Goal: Check status: Check status

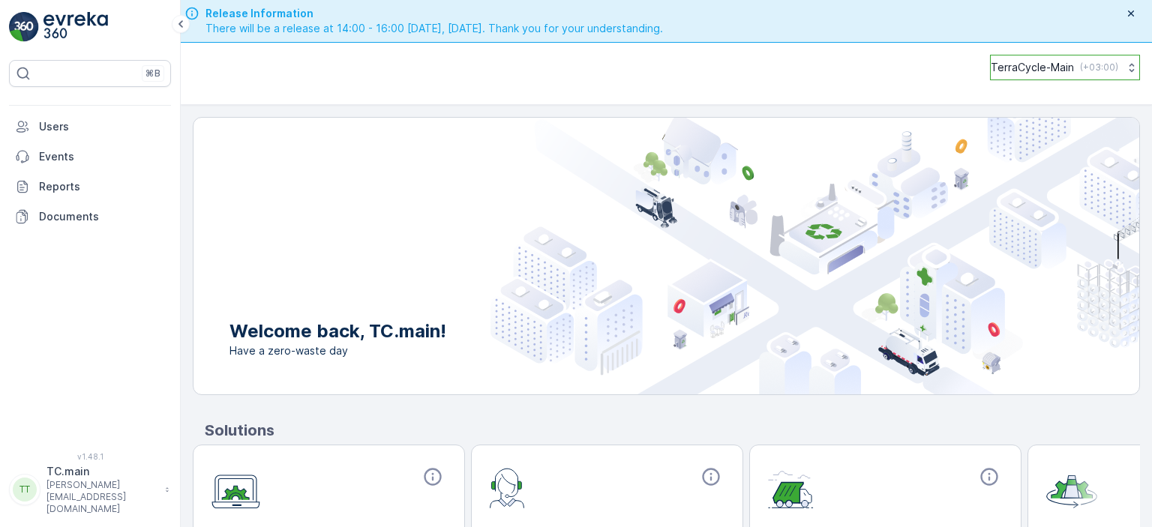
click at [1127, 71] on icon at bounding box center [1132, 67] width 15 height 15
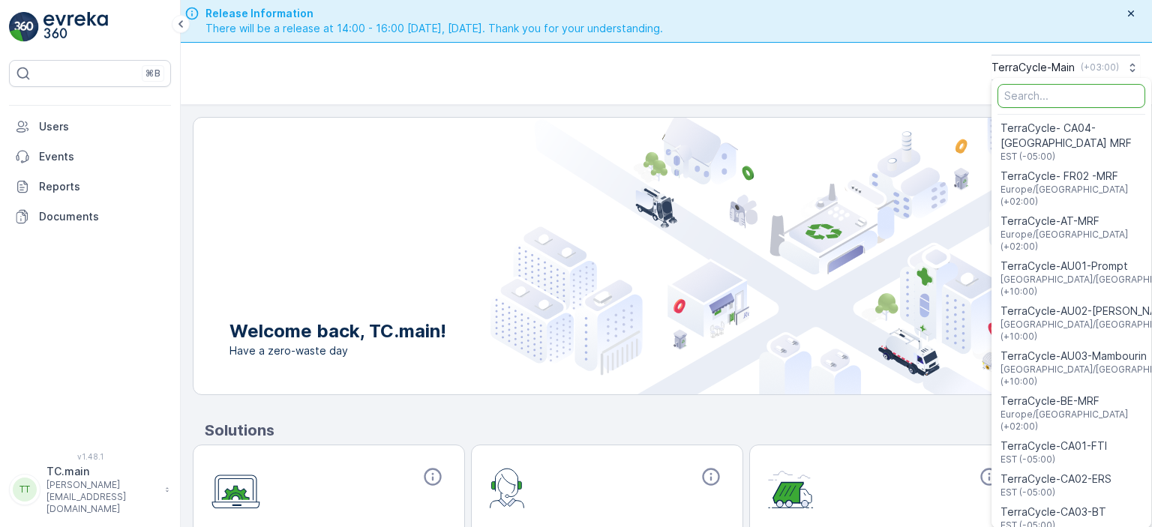
click at [1026, 89] on input "Menu" at bounding box center [1072, 96] width 148 height 24
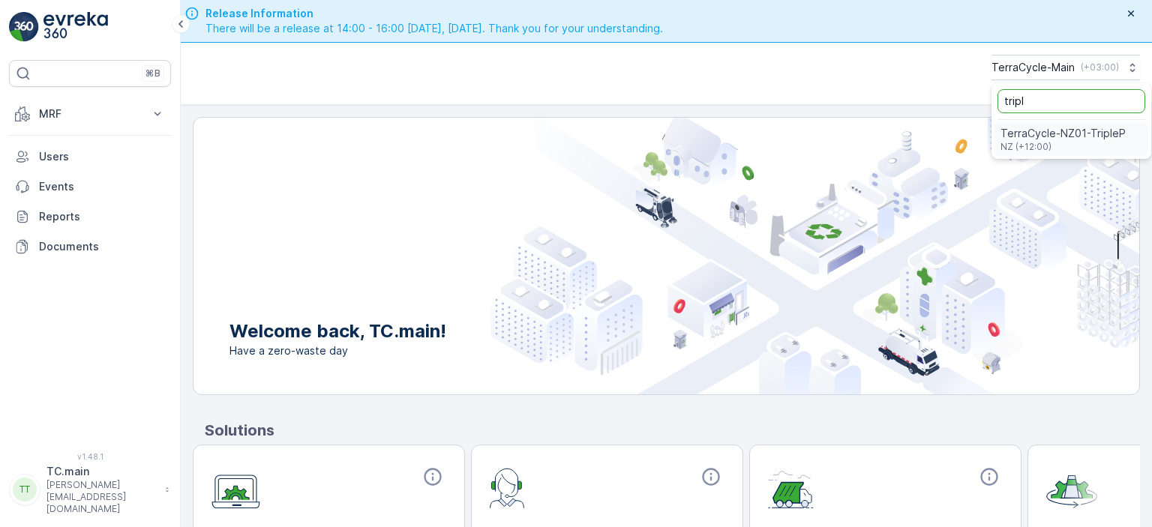
type input "tripl"
click at [1027, 135] on span "TerraCycle-NZ01-TripleP" at bounding box center [1063, 133] width 125 height 15
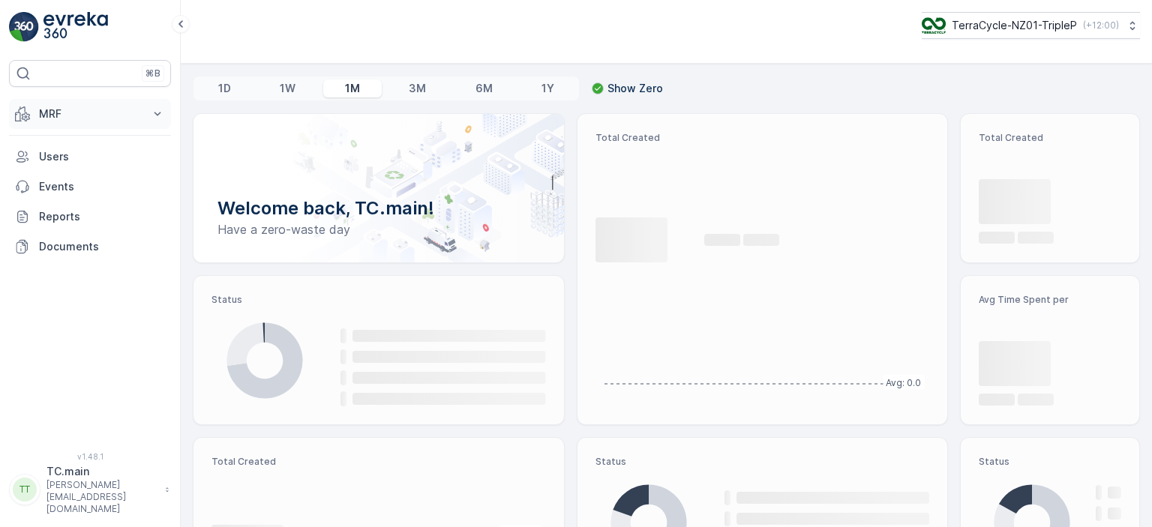
click at [152, 109] on icon at bounding box center [157, 114] width 15 height 15
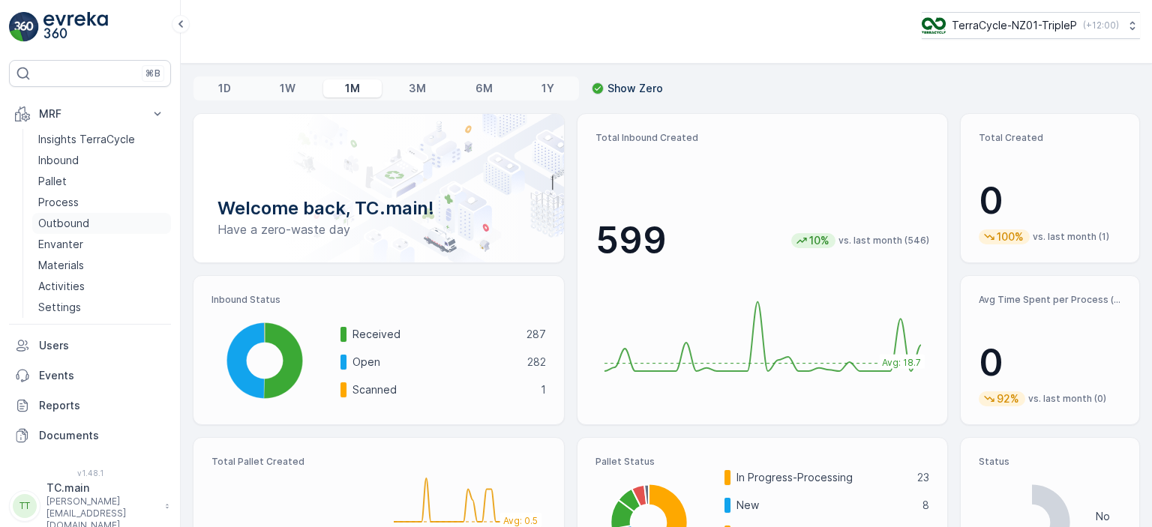
click at [65, 224] on p "Outbound" at bounding box center [63, 223] width 51 height 15
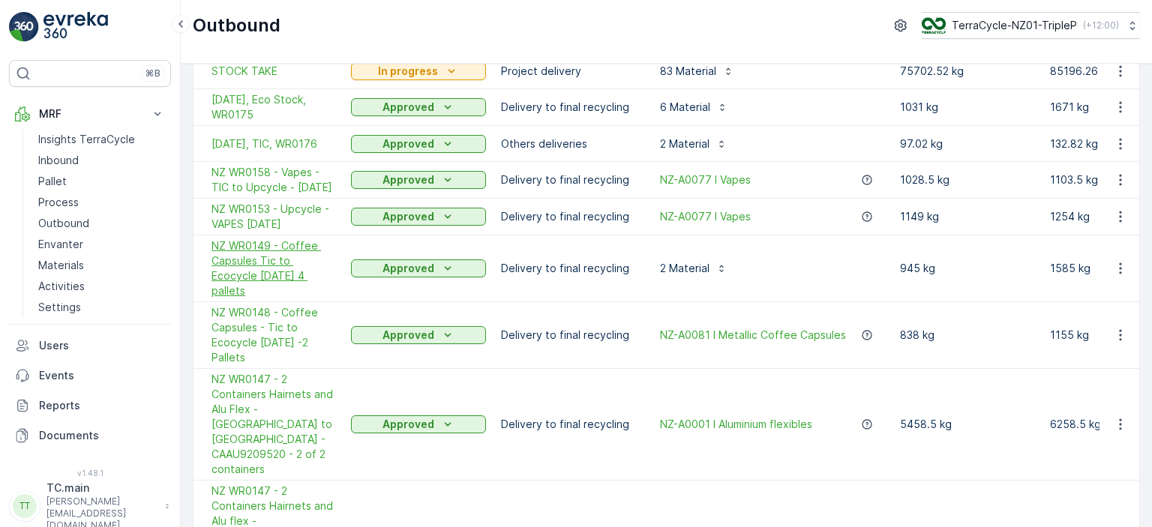
scroll to position [216, 0]
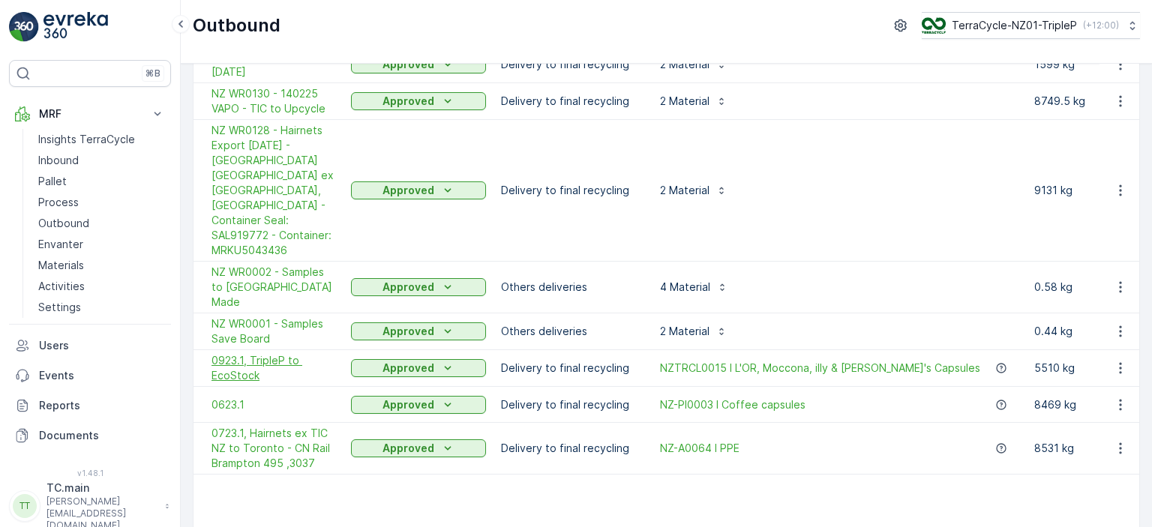
scroll to position [146, 0]
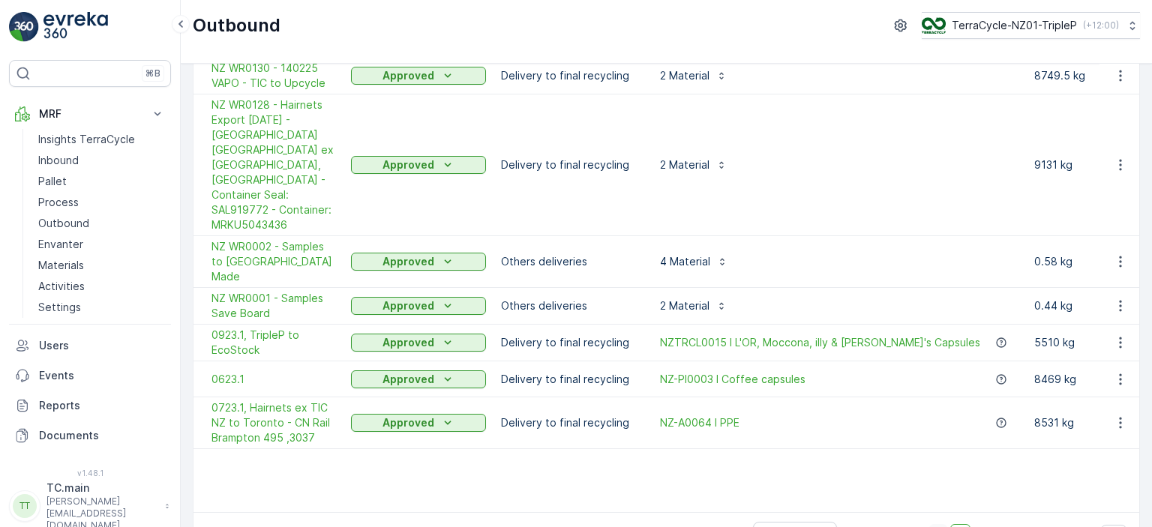
click at [930, 524] on span "1" at bounding box center [939, 534] width 18 height 20
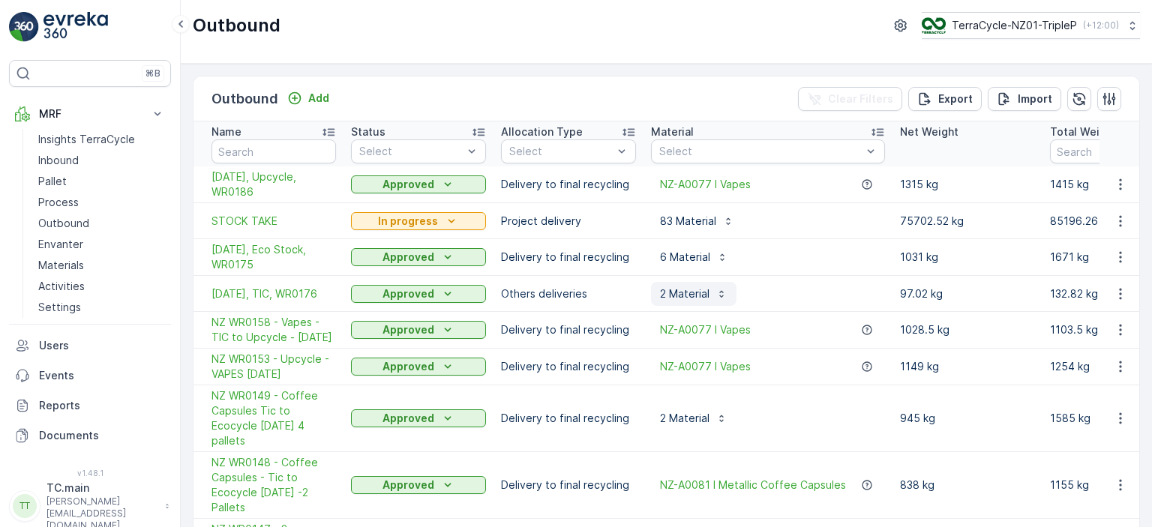
click at [723, 292] on icon "button" at bounding box center [722, 293] width 4 height 7
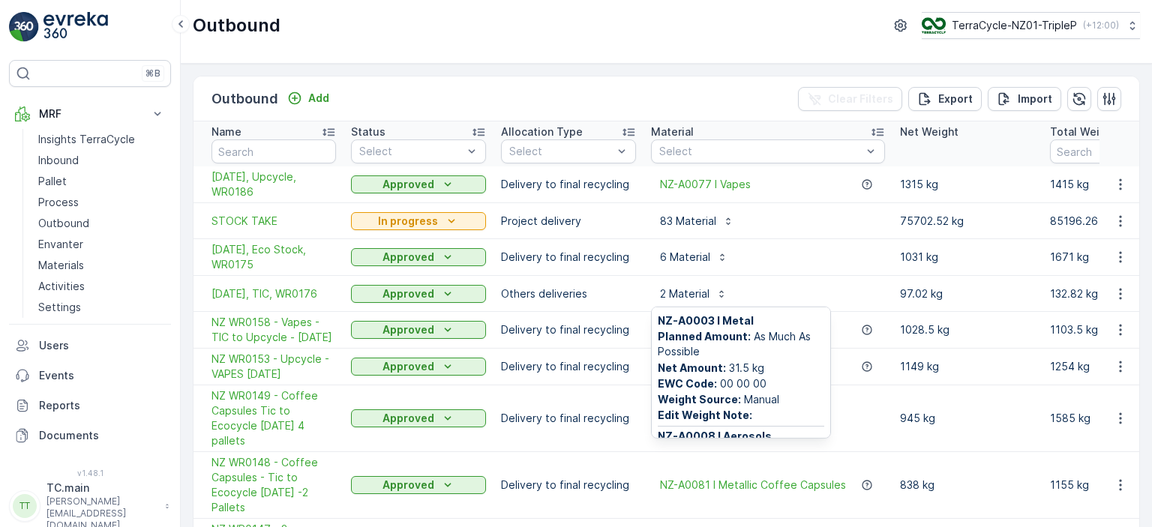
click at [803, 293] on div "2 Material NZ-A0003 I Metal Planned Amount : As Much As Possible Net Amount : 3…" at bounding box center [768, 294] width 234 height 24
drag, startPoint x: 740, startPoint y: 293, endPoint x: 624, endPoint y: 292, distance: 115.6
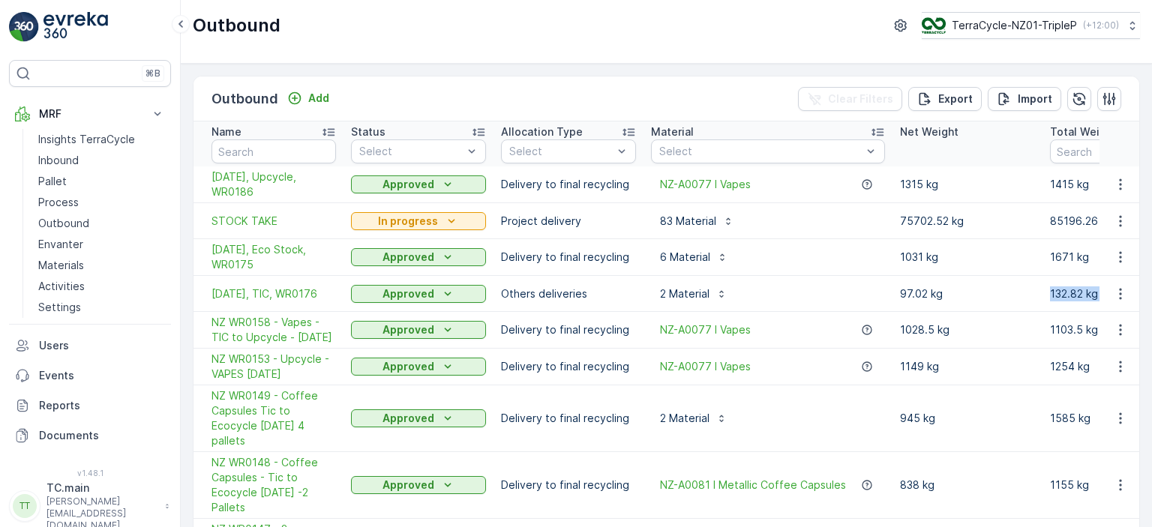
drag, startPoint x: 1041, startPoint y: 293, endPoint x: 1100, endPoint y: 294, distance: 58.5
click at [1033, 299] on td "97.02 kg" at bounding box center [968, 294] width 150 height 36
drag, startPoint x: 1044, startPoint y: 294, endPoint x: 1080, endPoint y: 297, distance: 35.4
click at [1080, 297] on td "132.82 kg" at bounding box center [1118, 294] width 150 height 36
